Goal: Entertainment & Leisure: Consume media (video, audio)

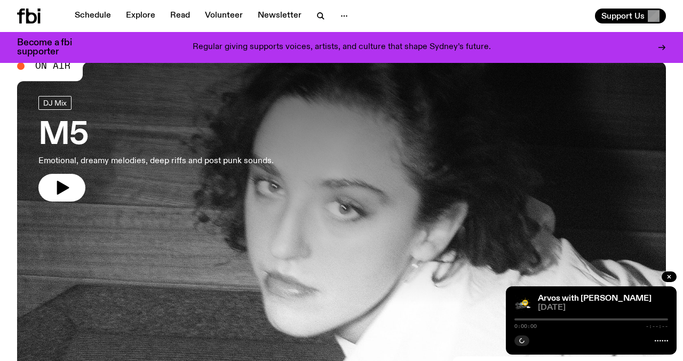
scroll to position [29, 0]
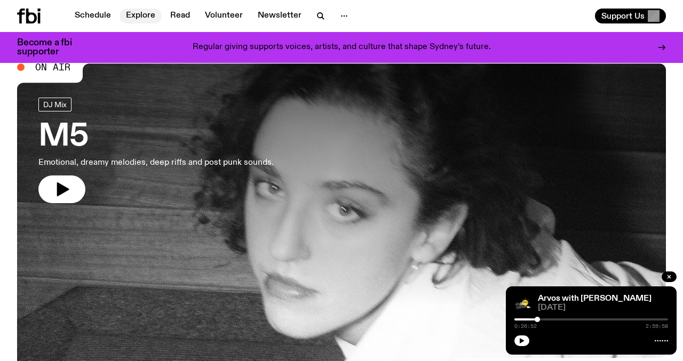
click at [138, 19] on link "Explore" at bounding box center [140, 16] width 42 height 15
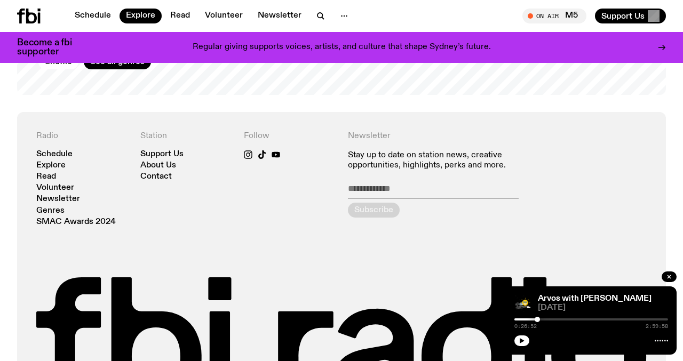
scroll to position [2010, 0]
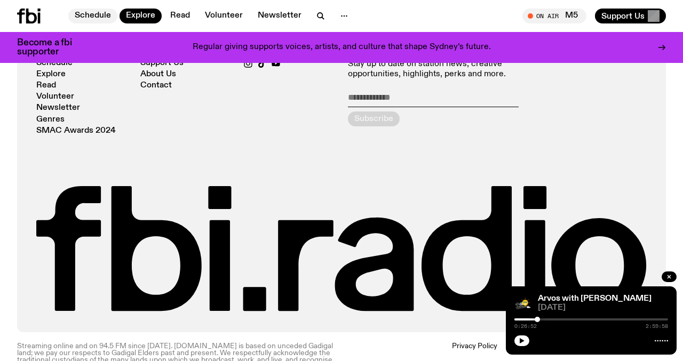
click at [106, 17] on link "Schedule" at bounding box center [92, 16] width 49 height 15
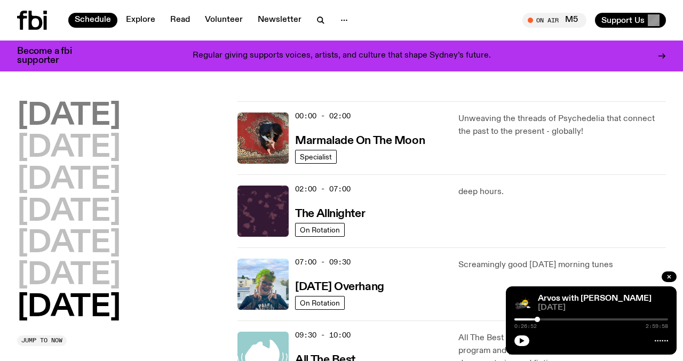
click at [91, 119] on h2 "Monday" at bounding box center [68, 116] width 103 height 30
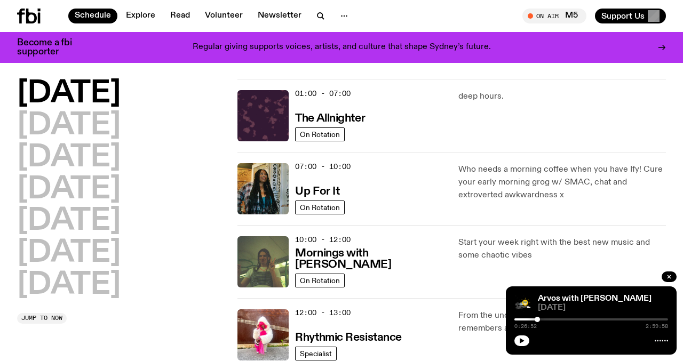
scroll to position [30, 0]
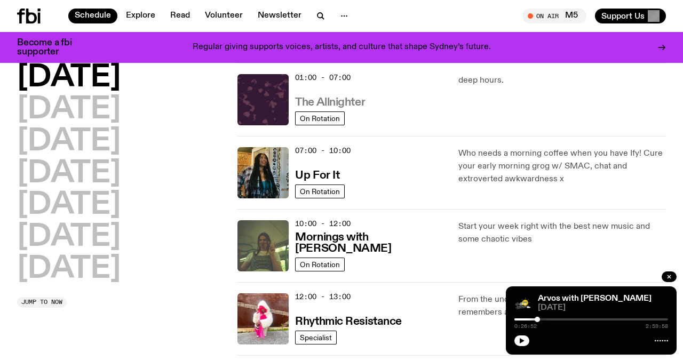
click at [331, 103] on h3 "The Allnighter" at bounding box center [330, 102] width 70 height 11
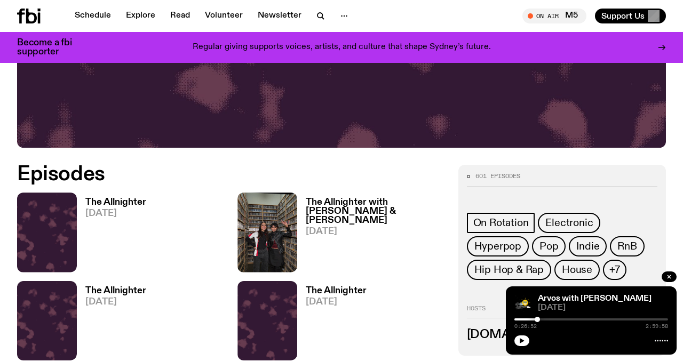
scroll to position [367, 0]
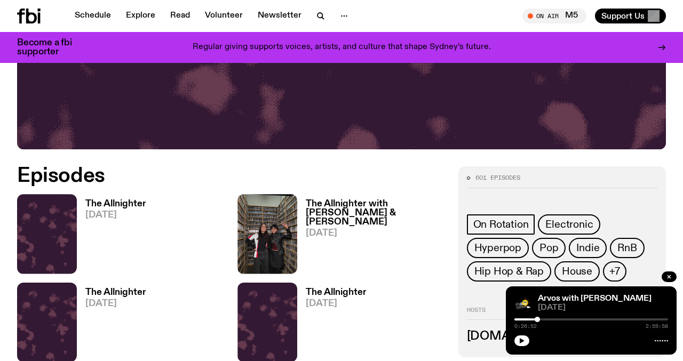
click at [101, 202] on h3 "The Allnighter" at bounding box center [115, 204] width 61 height 9
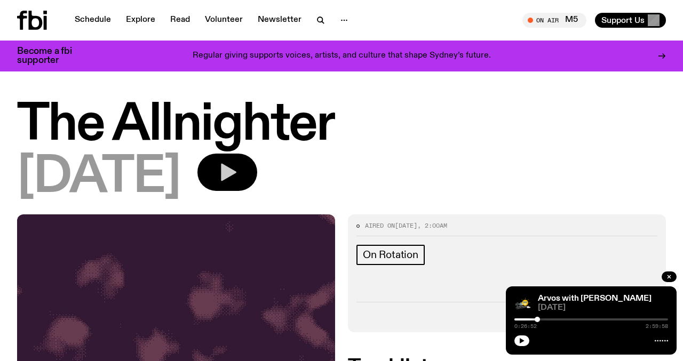
click at [238, 178] on icon "button" at bounding box center [227, 172] width 21 height 21
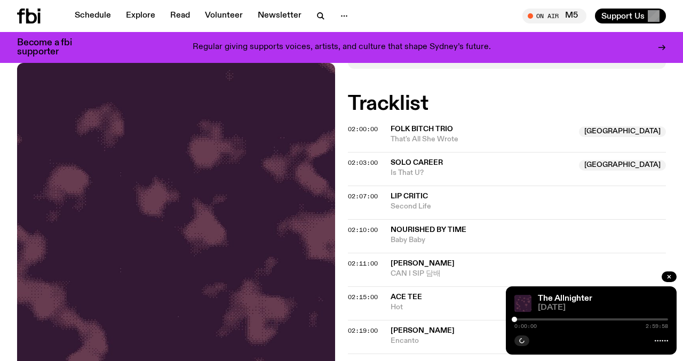
scroll to position [252, 0]
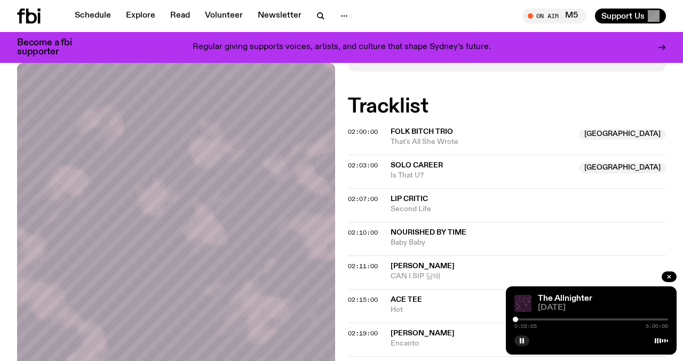
click at [515, 319] on div at bounding box center [515, 319] width 5 height 5
click at [515, 319] on div at bounding box center [514, 319] width 5 height 5
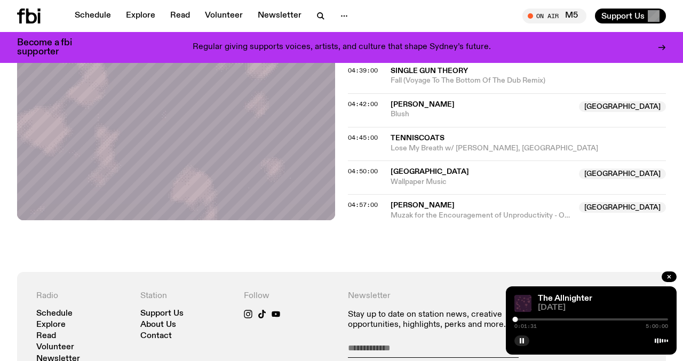
scroll to position [1526, 0]
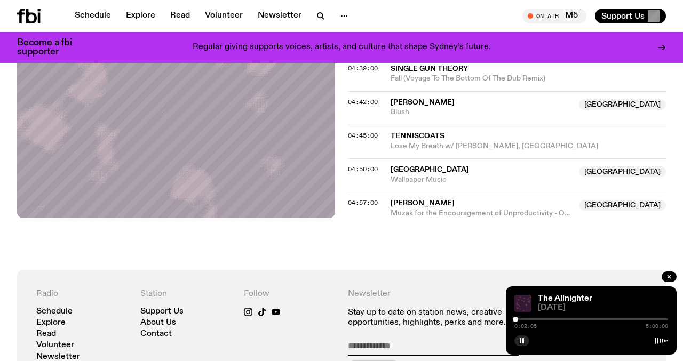
click at [515, 319] on div at bounding box center [515, 319] width 5 height 5
click at [516, 319] on div at bounding box center [515, 319] width 5 height 5
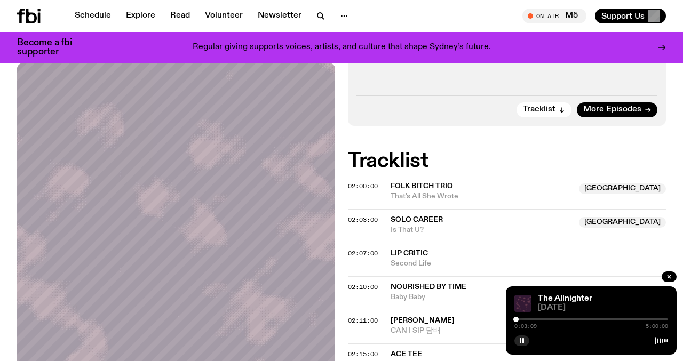
scroll to position [228, 0]
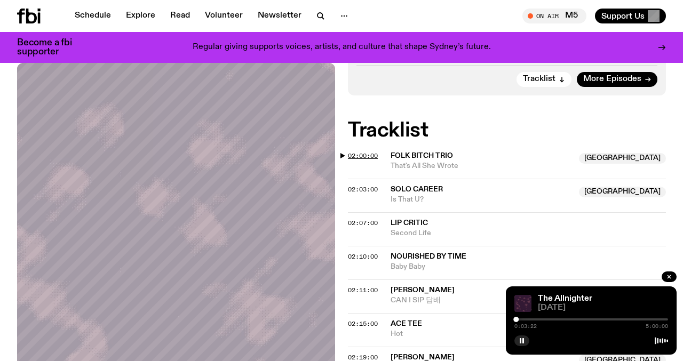
click at [351, 157] on span "02:00:00" at bounding box center [363, 156] width 30 height 9
click at [573, 318] on div at bounding box center [572, 319] width 5 height 5
click at [575, 318] on div at bounding box center [574, 319] width 5 height 5
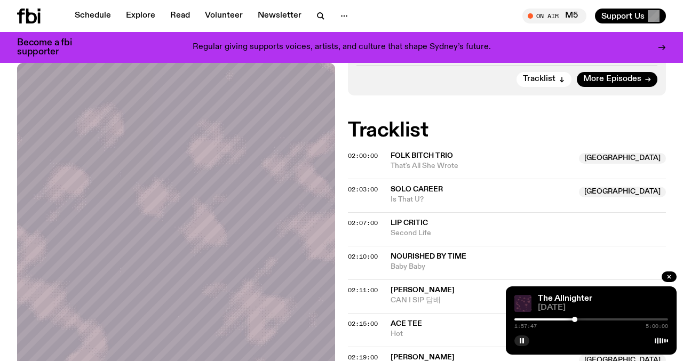
click at [380, 156] on div "02:00:00" at bounding box center [369, 156] width 43 height 6
click at [373, 156] on span "02:00:00" at bounding box center [363, 156] width 30 height 9
click at [578, 320] on div at bounding box center [591, 319] width 154 height 2
click at [578, 320] on div at bounding box center [578, 319] width 5 height 5
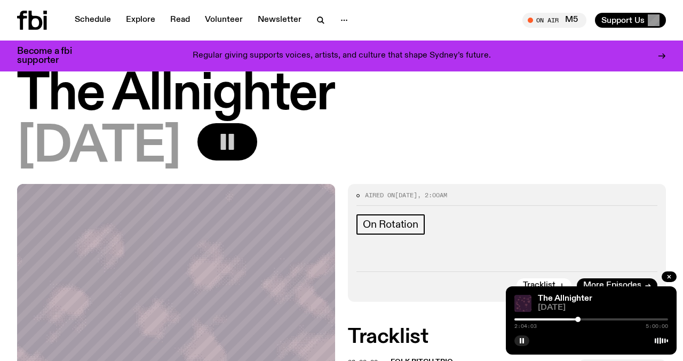
scroll to position [0, 0]
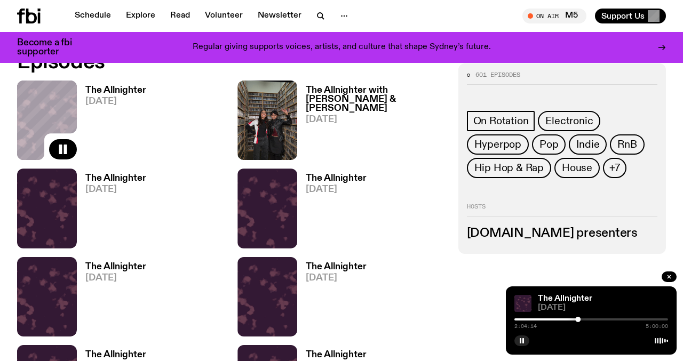
scroll to position [499, 0]
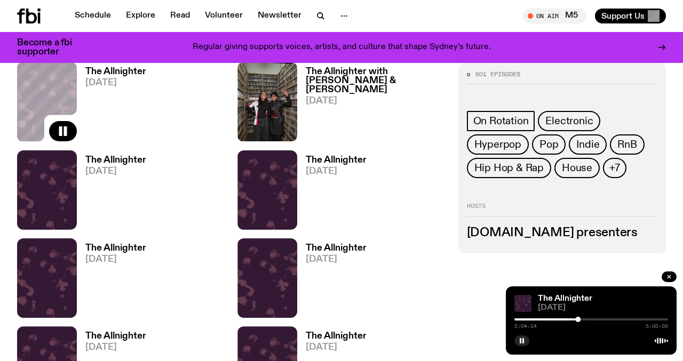
click at [339, 71] on h3 "The Allnighter with Smriti & Narainee" at bounding box center [375, 80] width 139 height 27
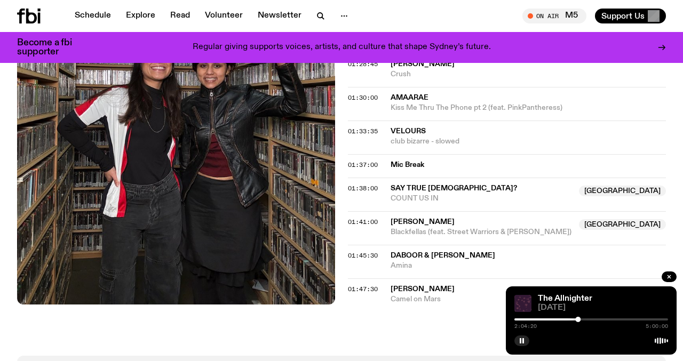
scroll to position [1506, 0]
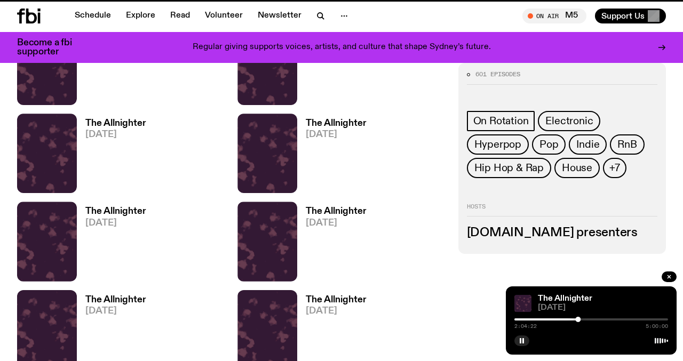
scroll to position [499, 0]
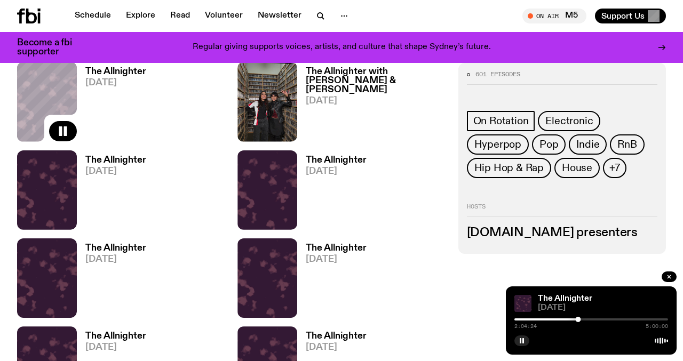
click at [133, 76] on h3 "The Allnighter" at bounding box center [115, 71] width 61 height 9
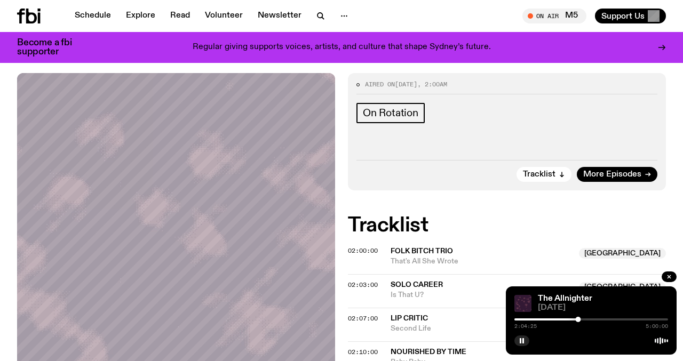
scroll to position [134, 0]
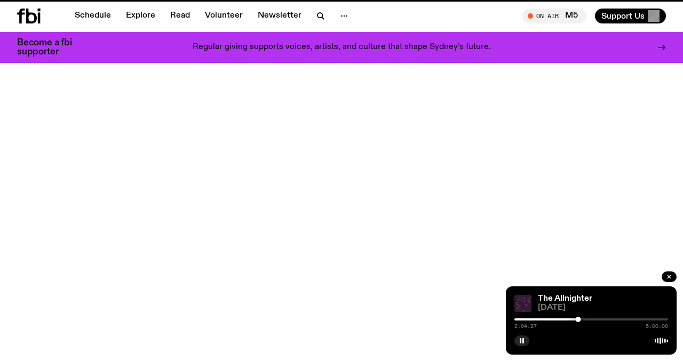
scroll to position [499, 0]
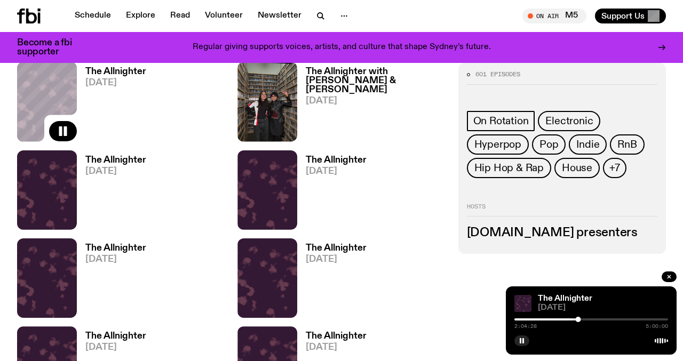
click at [135, 163] on h3 "The Allnighter" at bounding box center [115, 160] width 61 height 9
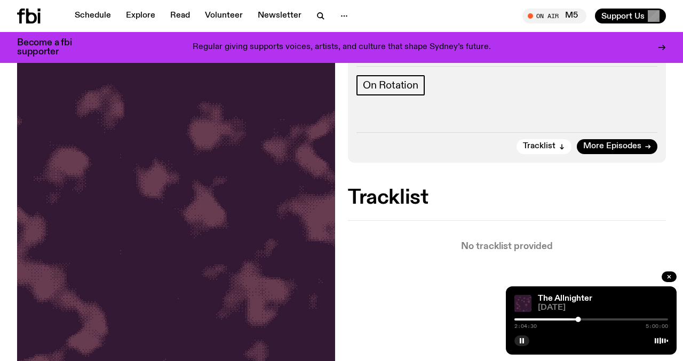
scroll to position [172, 0]
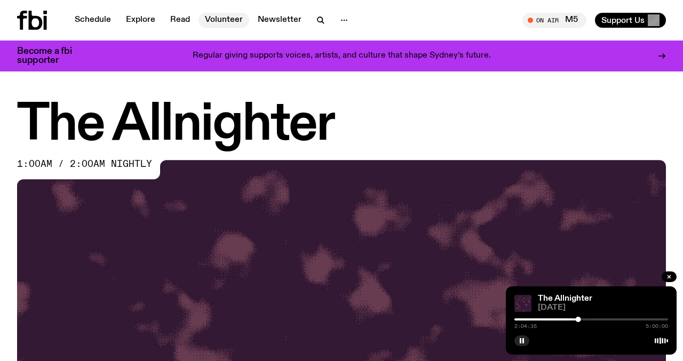
click at [217, 15] on link "Volunteer" at bounding box center [223, 20] width 51 height 15
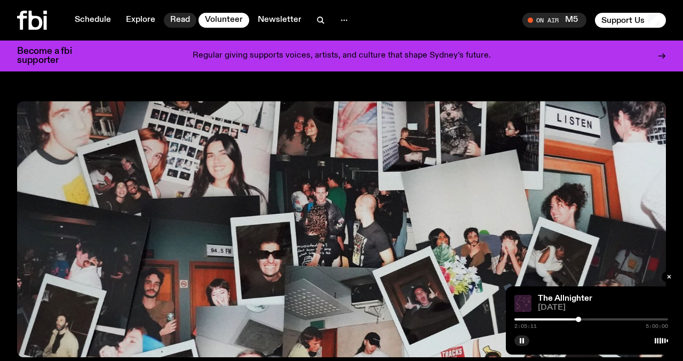
click at [186, 18] on link "Read" at bounding box center [180, 20] width 33 height 15
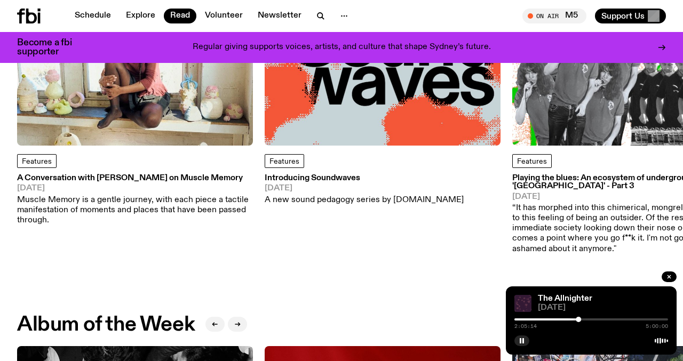
scroll to position [214, 0]
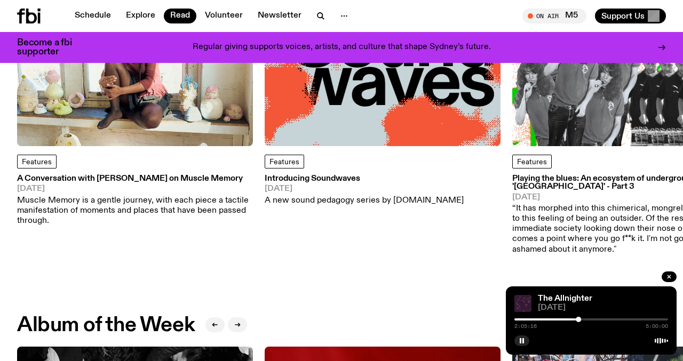
click at [297, 182] on h3 "Introducing Soundwaves" at bounding box center [364, 179] width 199 height 8
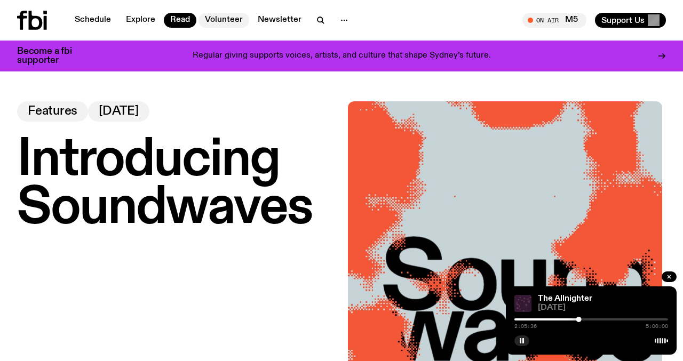
click at [222, 19] on link "Volunteer" at bounding box center [223, 20] width 51 height 15
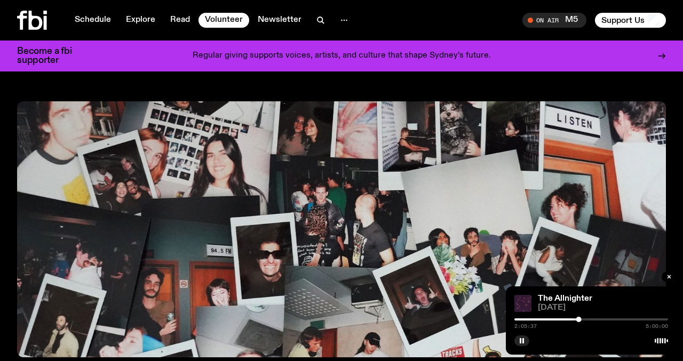
click at [264, 12] on div "Schedule Explore Read Volunteer Newsletter" at bounding box center [186, 20] width 338 height 19
click at [270, 19] on link "Newsletter" at bounding box center [279, 20] width 57 height 15
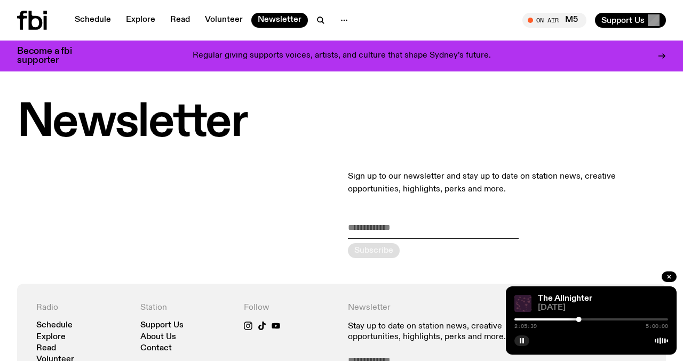
click at [220, 12] on div "Schedule Explore Read Volunteer Newsletter" at bounding box center [186, 20] width 338 height 19
click at [219, 21] on link "Volunteer" at bounding box center [223, 20] width 51 height 15
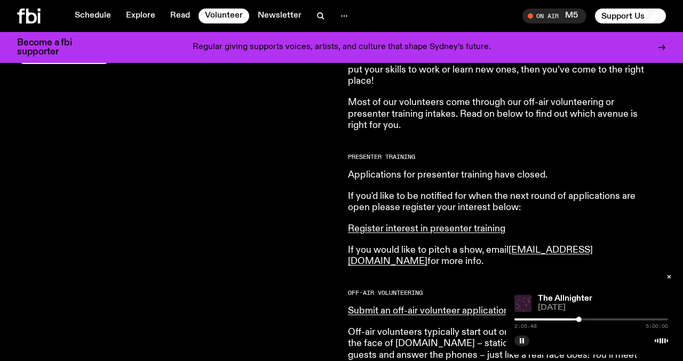
scroll to position [442, 0]
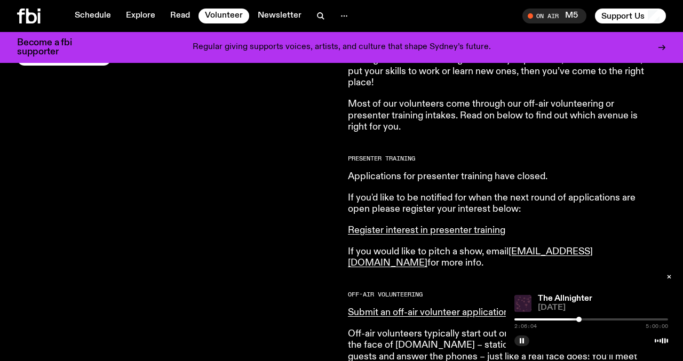
click at [581, 320] on div at bounding box center [591, 319] width 154 height 2
click at [593, 320] on div at bounding box center [591, 319] width 154 height 2
click at [667, 275] on icon "button" at bounding box center [668, 276] width 3 height 3
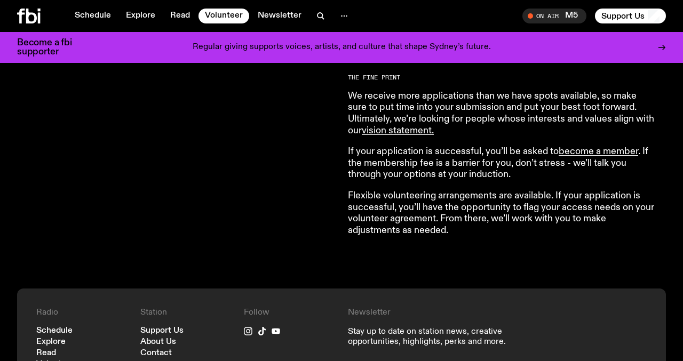
scroll to position [902, 0]
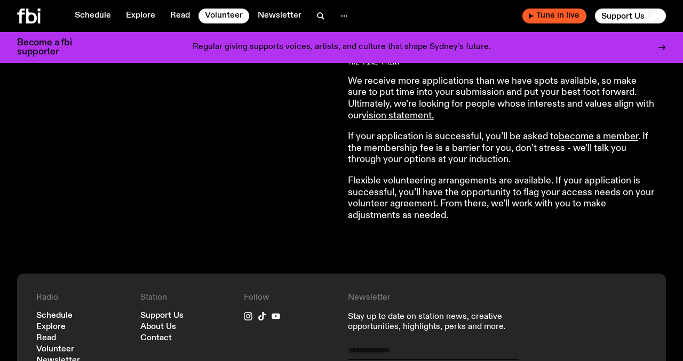
click at [554, 18] on span "Tune in live" at bounding box center [557, 16] width 47 height 8
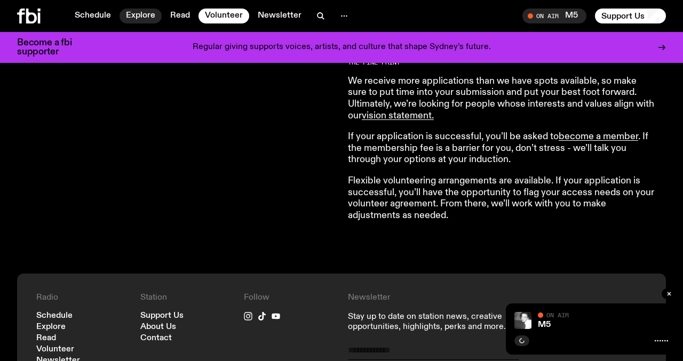
click at [145, 22] on link "Explore" at bounding box center [140, 16] width 42 height 15
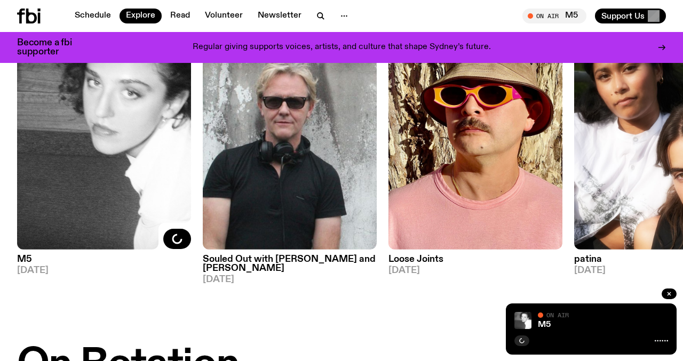
scroll to position [142, 0]
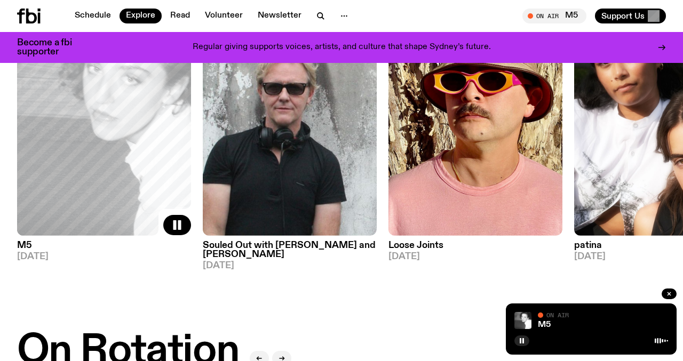
click at [409, 236] on link "Loose Joints 24.08.25" at bounding box center [475, 249] width 174 height 26
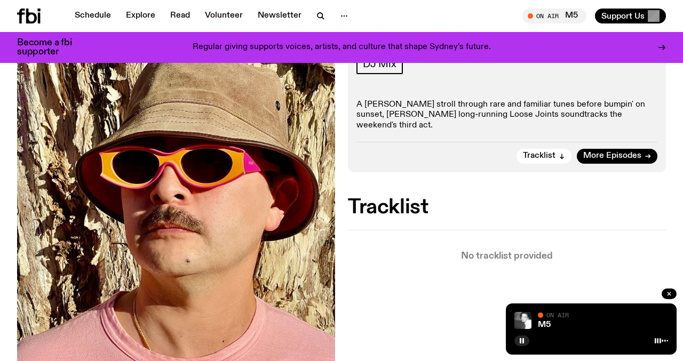
scroll to position [192, 0]
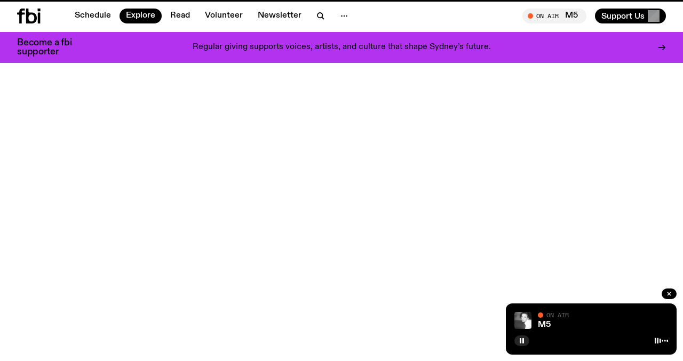
scroll to position [142, 0]
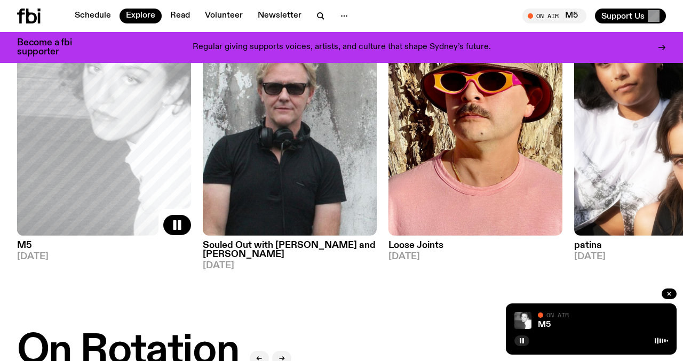
click at [30, 244] on h3 "M5" at bounding box center [104, 245] width 174 height 9
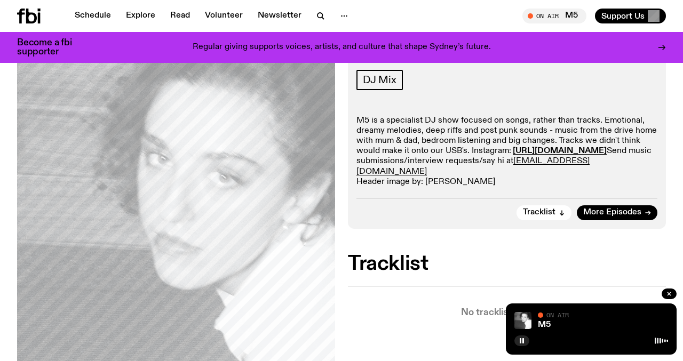
scroll to position [165, 0]
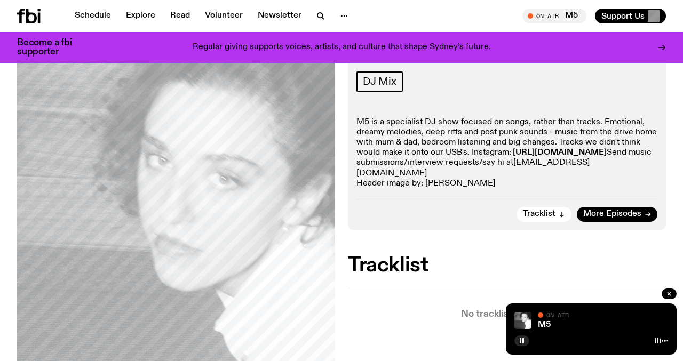
click at [513, 157] on strong "https://www.instagram.com/lillygrainger/" at bounding box center [560, 152] width 94 height 9
click at [142, 14] on link "Explore" at bounding box center [140, 16] width 42 height 15
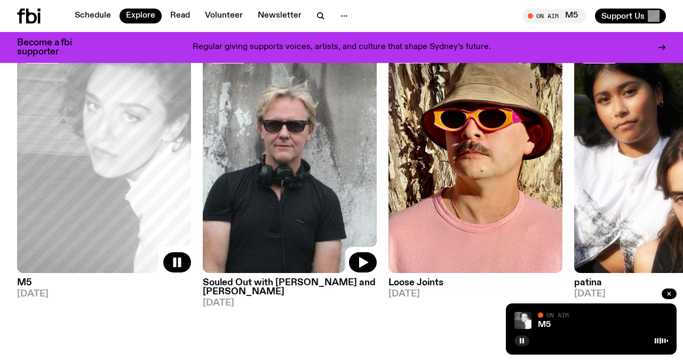
scroll to position [110, 0]
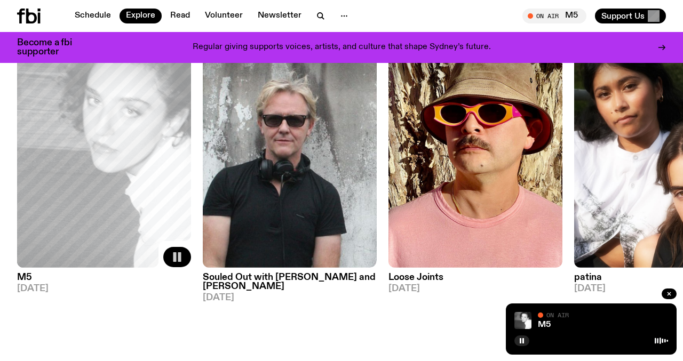
click at [186, 257] on button "button" at bounding box center [177, 257] width 28 height 20
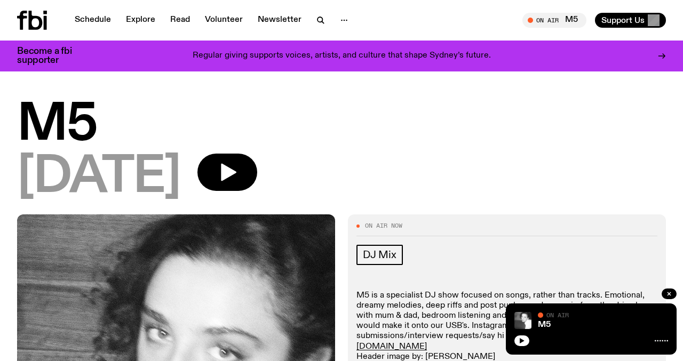
click at [74, 126] on h1 "M5" at bounding box center [341, 125] width 649 height 48
click at [131, 19] on link "Explore" at bounding box center [140, 20] width 42 height 15
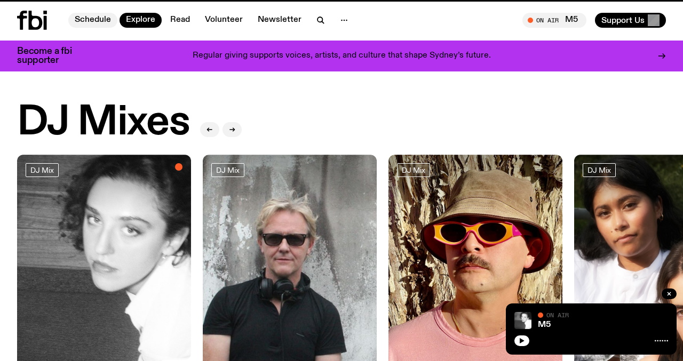
click at [95, 22] on link "Schedule" at bounding box center [92, 20] width 49 height 15
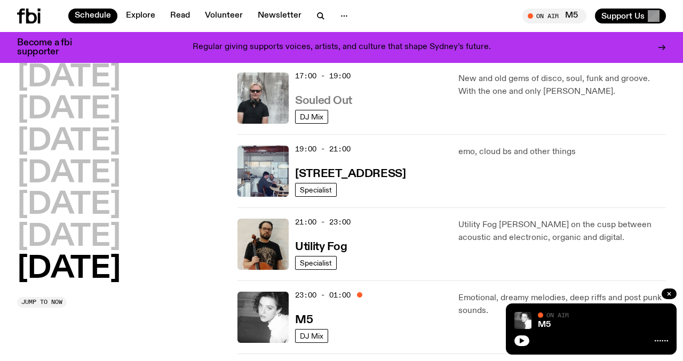
scroll to position [719, 0]
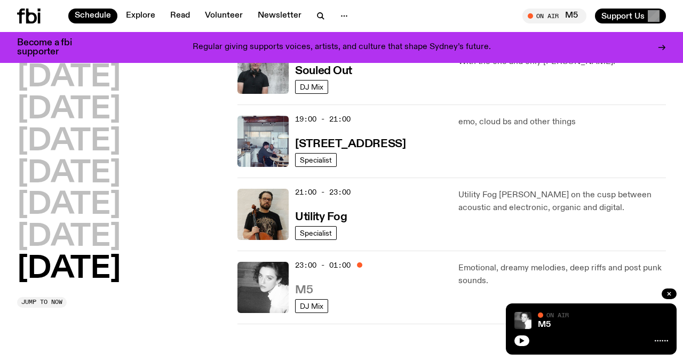
click at [305, 285] on h3 "M5" at bounding box center [304, 290] width 18 height 11
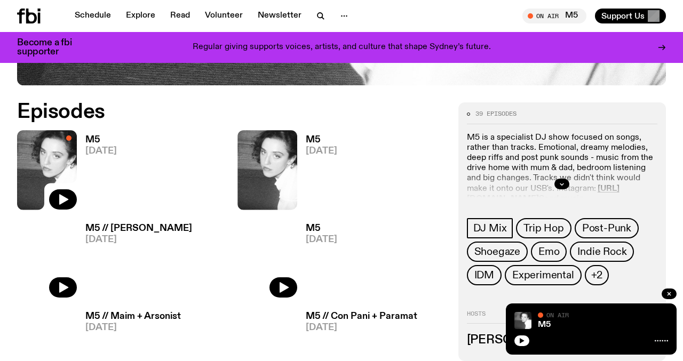
scroll to position [429, 0]
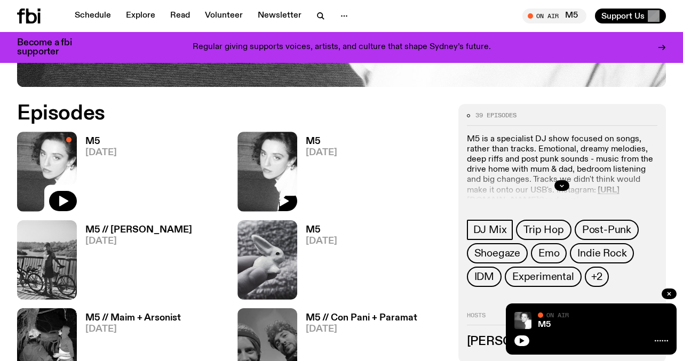
click at [273, 160] on img at bounding box center [267, 171] width 60 height 79
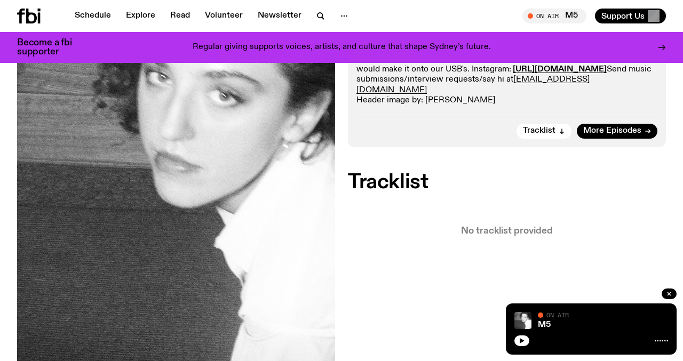
scroll to position [246, 0]
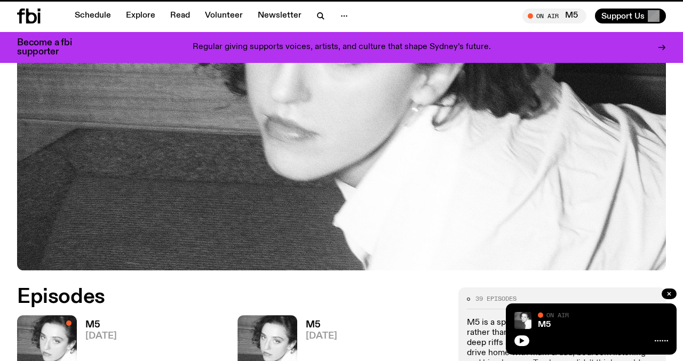
scroll to position [429, 0]
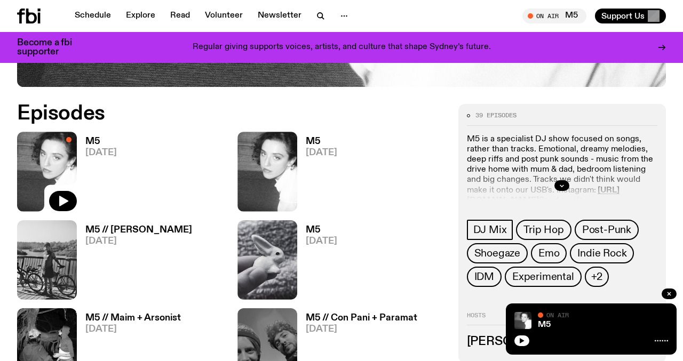
click at [87, 237] on span "10.08.25" at bounding box center [138, 241] width 107 height 9
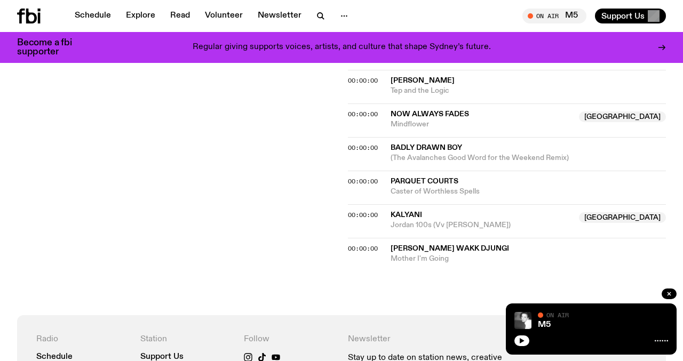
scroll to position [1019, 0]
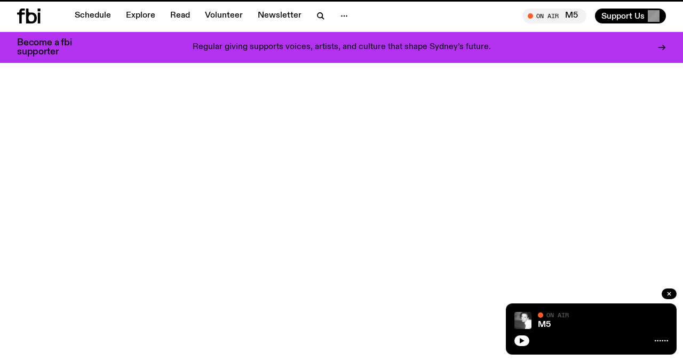
scroll to position [429, 0]
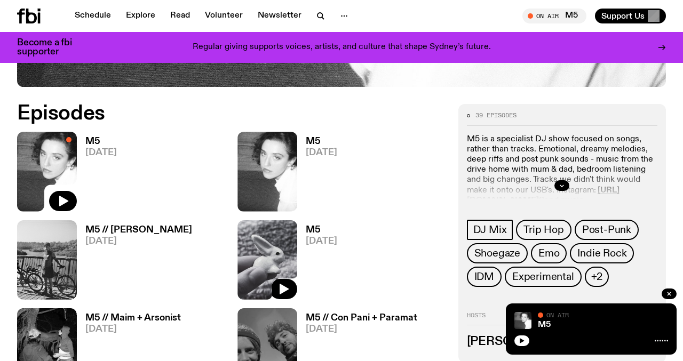
click at [275, 252] on img at bounding box center [267, 259] width 60 height 79
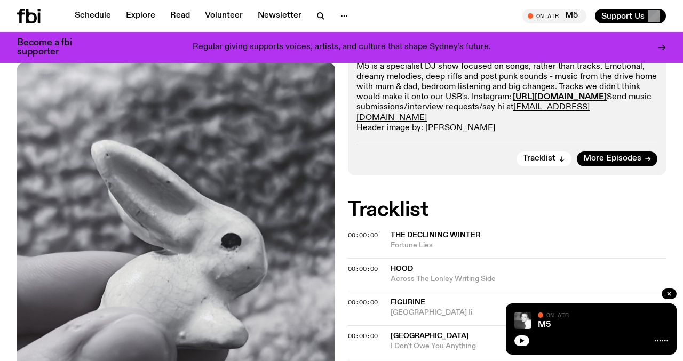
scroll to position [221, 0]
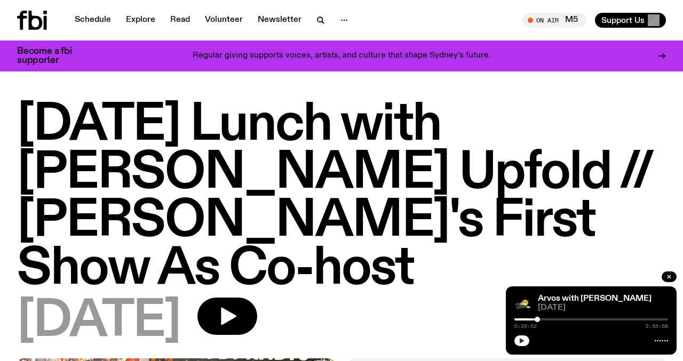
click at [519, 338] on icon "button" at bounding box center [522, 341] width 6 height 6
click at [539, 320] on div at bounding box center [539, 319] width 5 height 5
click at [564, 300] on link "Arvos with [PERSON_NAME]" at bounding box center [595, 298] width 114 height 9
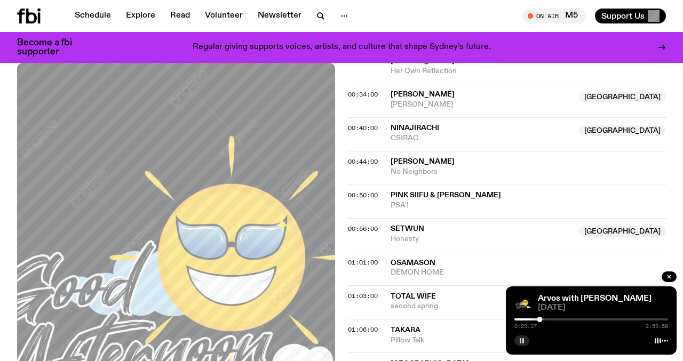
scroll to position [391, 0]
click at [519, 339] on icon "button" at bounding box center [522, 341] width 6 height 6
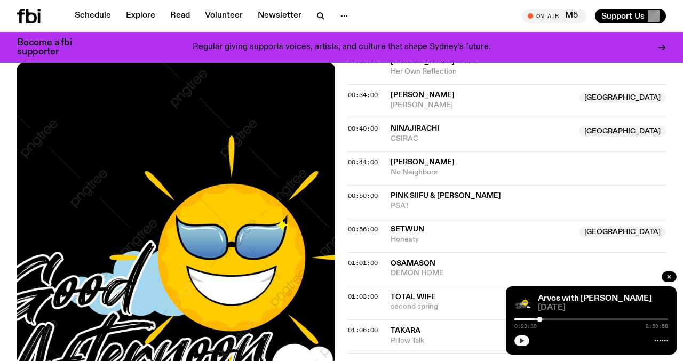
click at [517, 341] on button "button" at bounding box center [521, 341] width 15 height 11
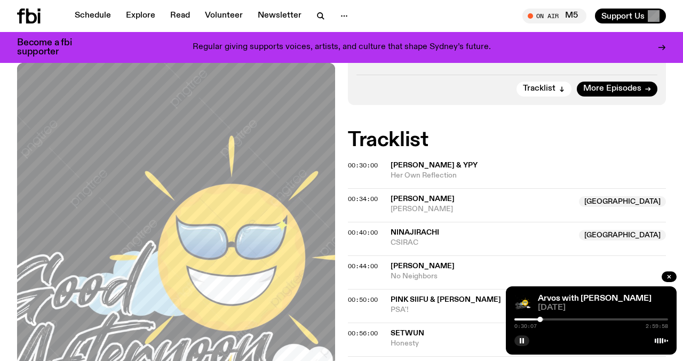
scroll to position [288, 0]
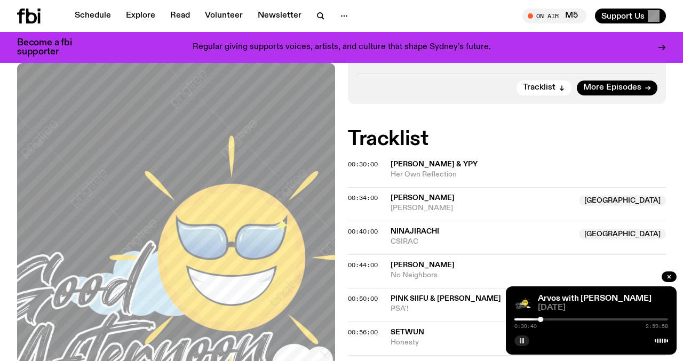
click at [523, 340] on icon "button" at bounding box center [522, 341] width 6 height 6
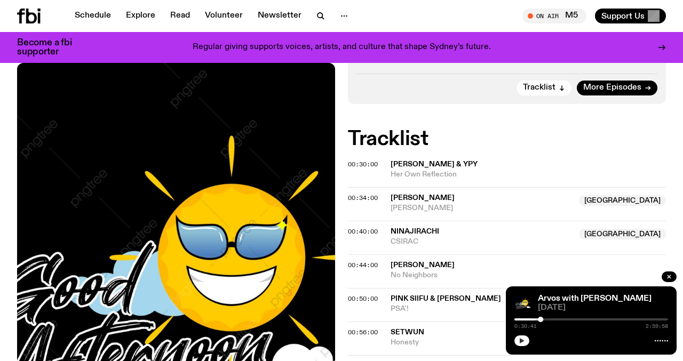
click at [525, 342] on button "button" at bounding box center [521, 341] width 15 height 11
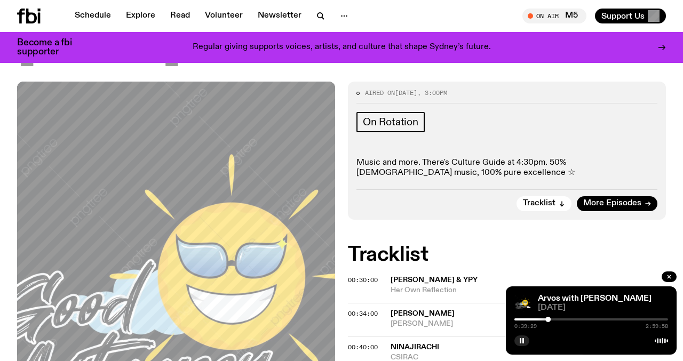
scroll to position [256, 0]
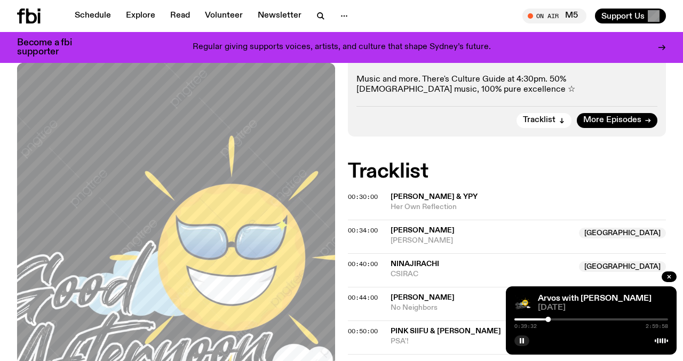
drag, startPoint x: 472, startPoint y: 184, endPoint x: 390, endPoint y: 184, distance: 81.1
click at [390, 226] on span "[PERSON_NAME]" at bounding box center [481, 231] width 182 height 10
click at [551, 317] on div "0:40:45 2:59:58" at bounding box center [591, 322] width 154 height 13
click at [551, 320] on div at bounding box center [550, 319] width 5 height 5
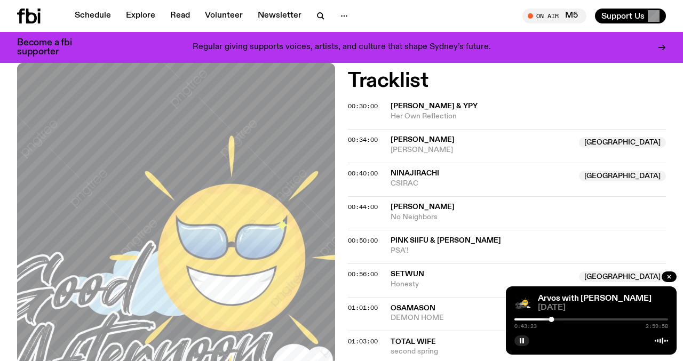
scroll to position [353, 0]
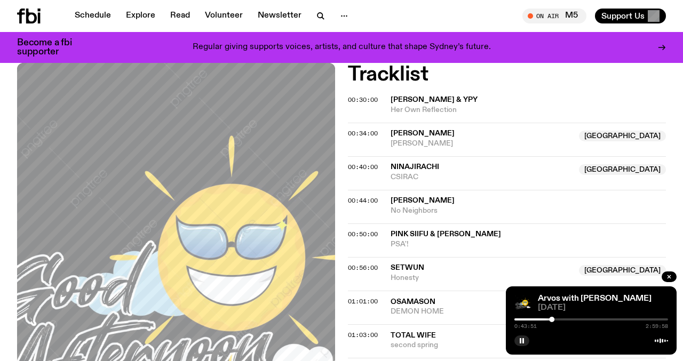
click at [556, 320] on div at bounding box center [591, 319] width 154 height 2
click at [553, 319] on div at bounding box center [480, 319] width 154 height 2
click at [553, 321] on div at bounding box center [552, 319] width 5 height 5
click at [520, 344] on button "button" at bounding box center [521, 341] width 15 height 11
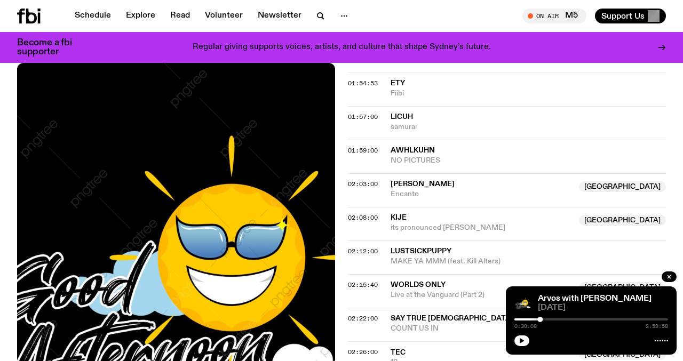
scroll to position [1007, 0]
